Goal: Information Seeking & Learning: Understand process/instructions

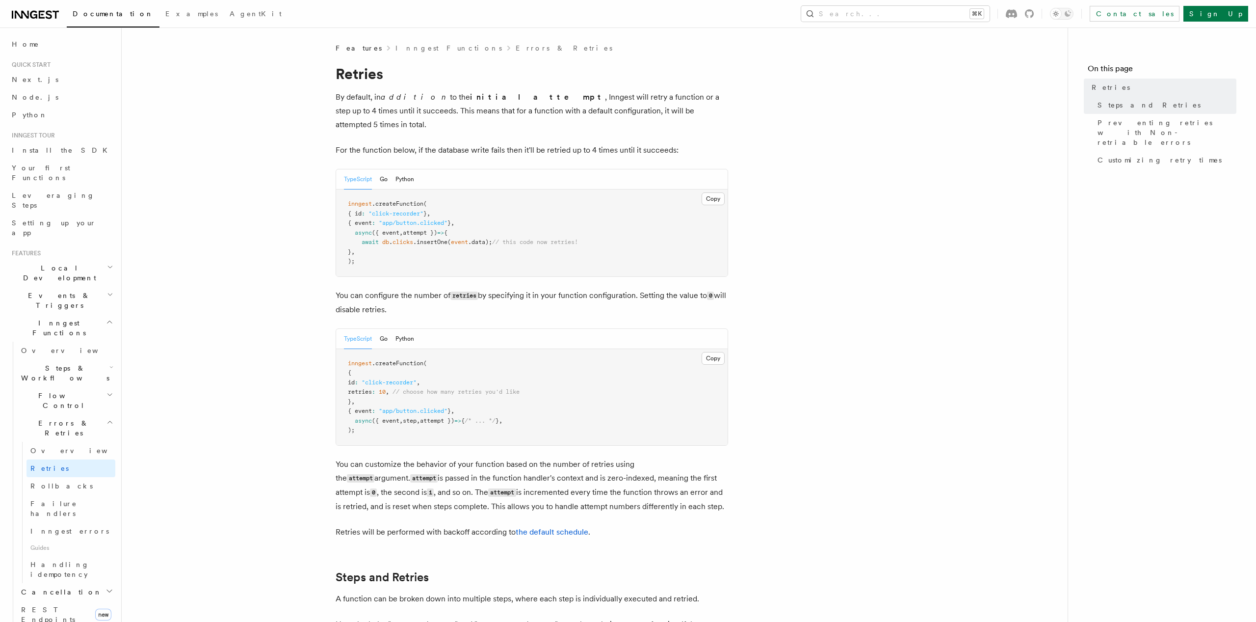
drag, startPoint x: 264, startPoint y: 220, endPoint x: 291, endPoint y: 230, distance: 28.7
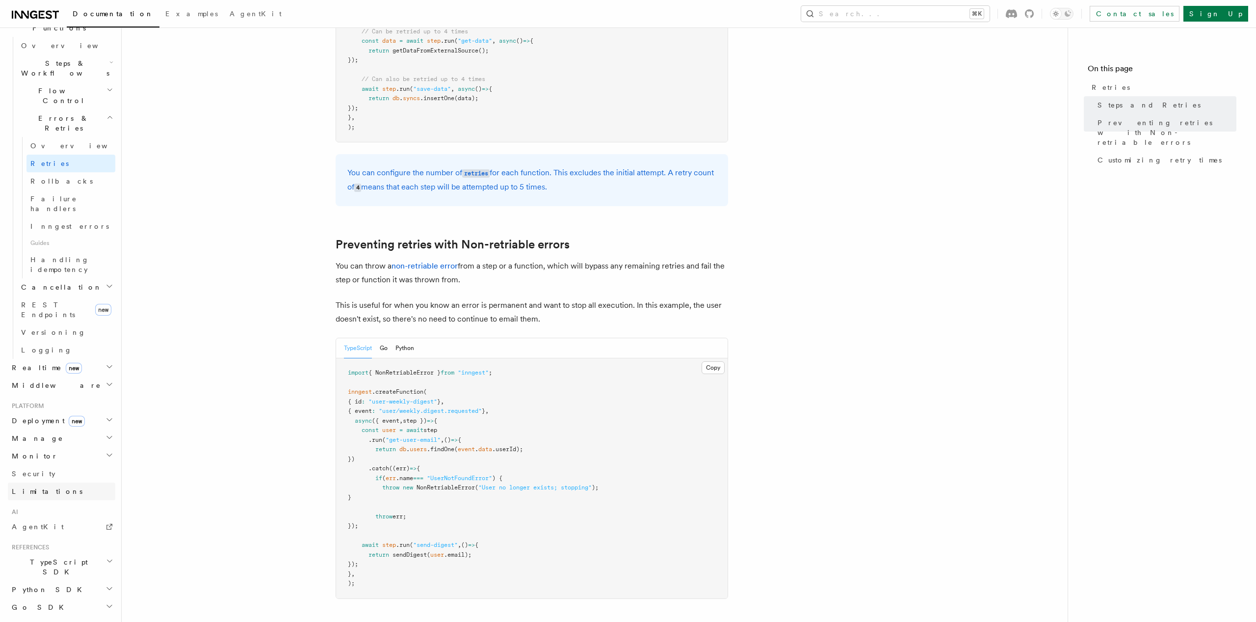
scroll to position [846, 0]
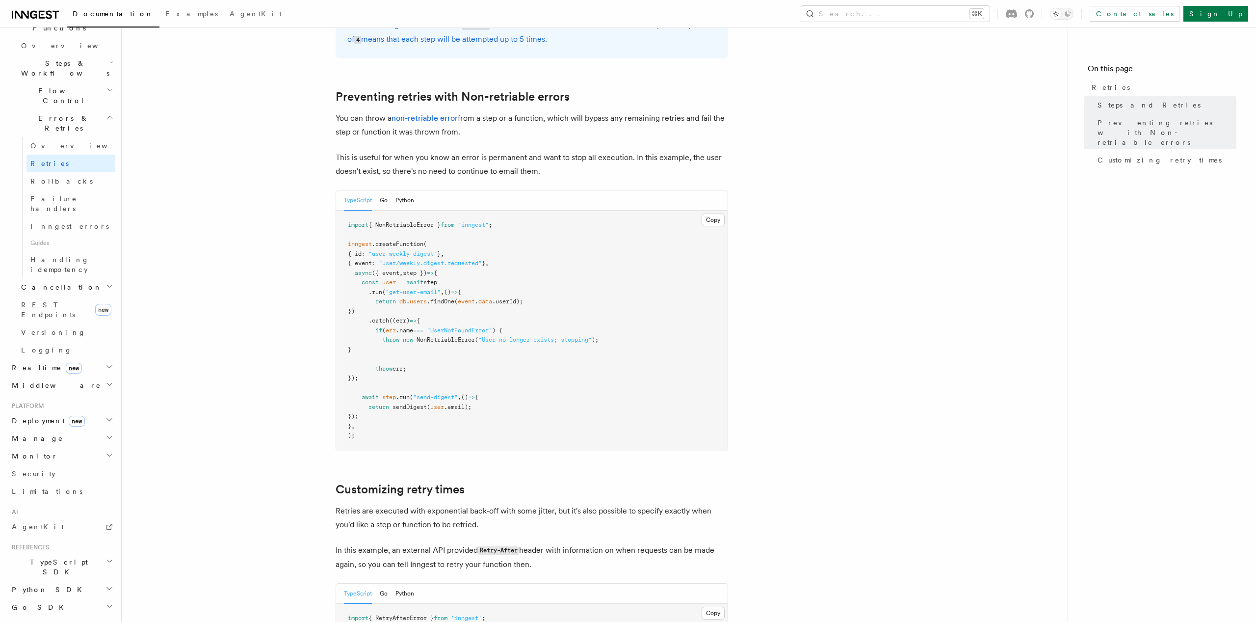
click at [105, 581] on h2 "Python SDK" at bounding box center [61, 590] width 107 height 18
click at [108, 621] on icon "button" at bounding box center [109, 626] width 5 height 2
click at [111, 586] on icon "button" at bounding box center [110, 590] width 8 height 8
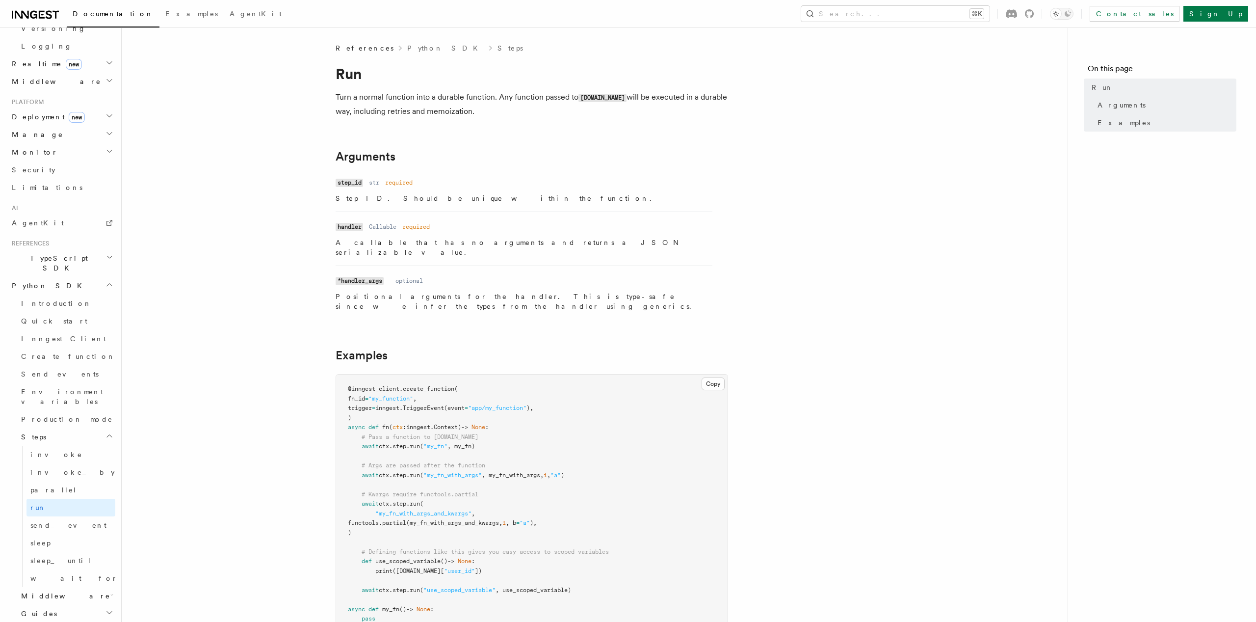
click at [358, 277] on code "*handler_args" at bounding box center [360, 281] width 48 height 8
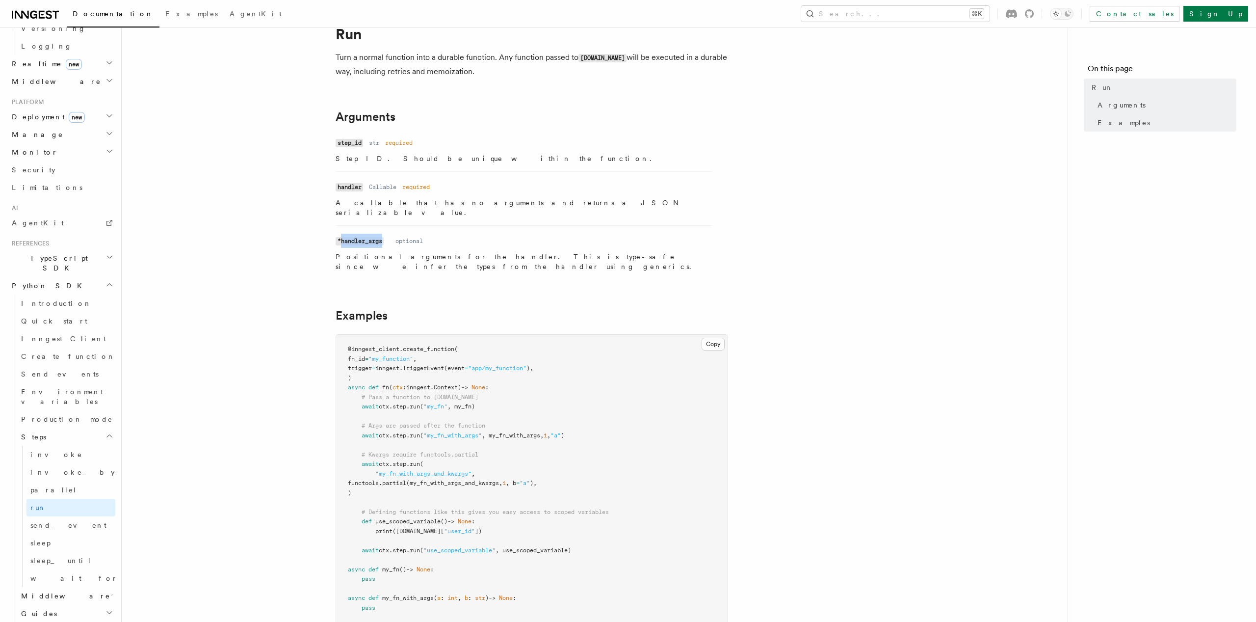
scroll to position [40, 0]
click at [212, 358] on article "References Python SDK Steps Run Turn a normal function into a durable function.…" at bounding box center [594, 424] width 915 height 843
click at [209, 357] on article "References Python SDK Steps Run Turn a normal function into a durable function.…" at bounding box center [594, 424] width 915 height 843
